Goal: Check status: Check status

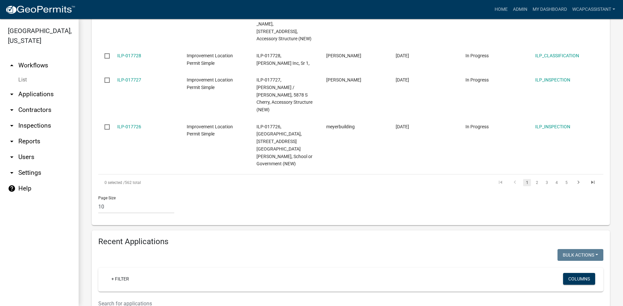
scroll to position [491, 0]
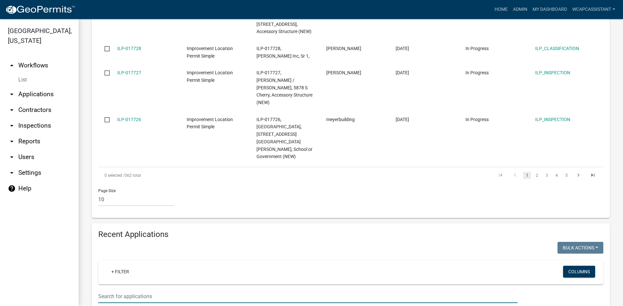
click at [105, 290] on input "text" at bounding box center [307, 296] width 419 height 13
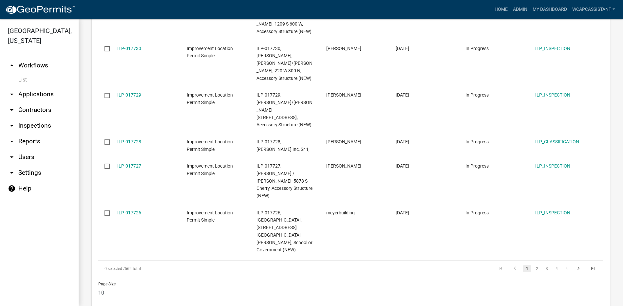
scroll to position [496, 0]
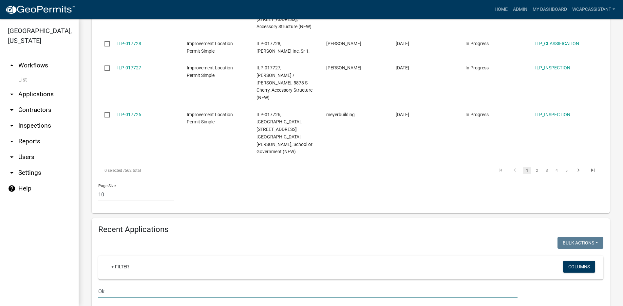
type input "O"
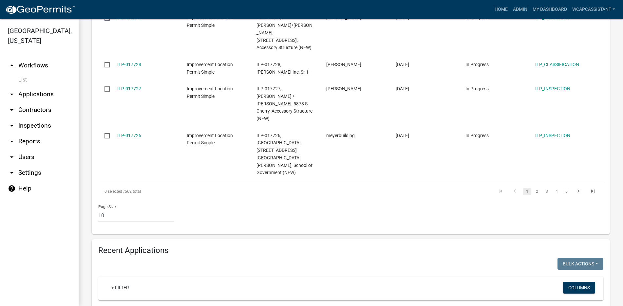
scroll to position [464, 0]
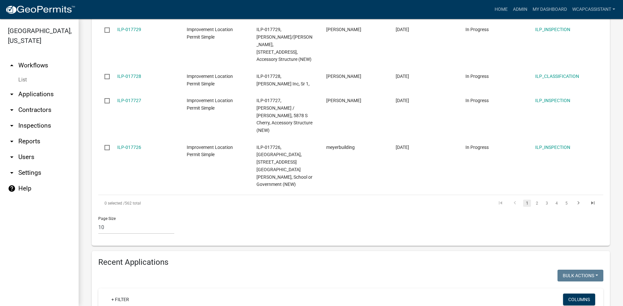
type input "T"
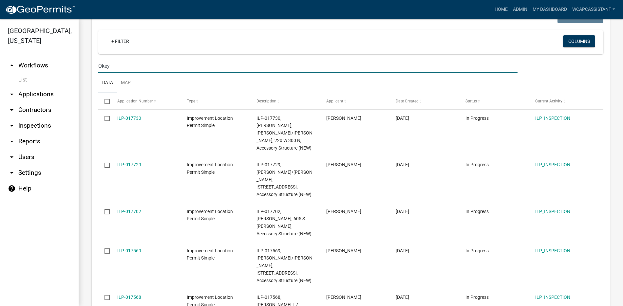
scroll to position [726, 0]
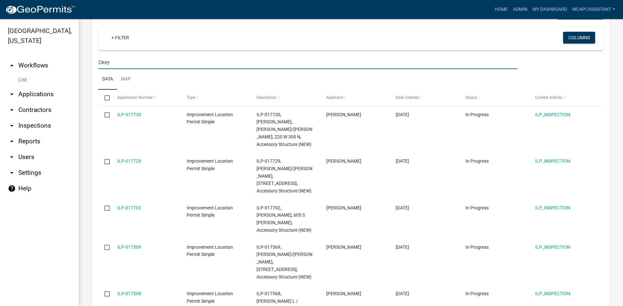
type input "Okey"
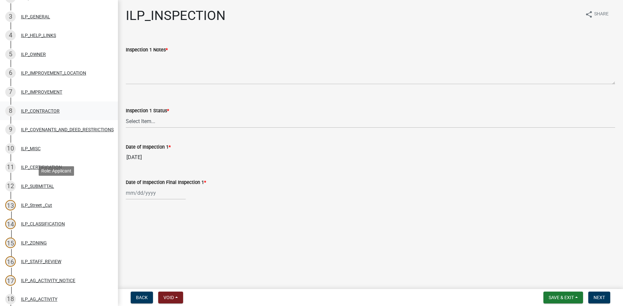
scroll to position [131, 0]
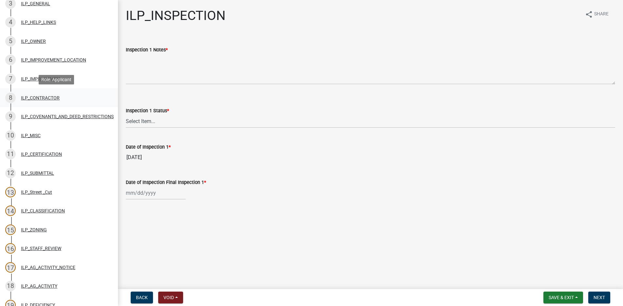
click at [37, 95] on div "8 ILP_CONTRACTOR" at bounding box center [56, 98] width 102 height 10
